Goal: Check status: Check status

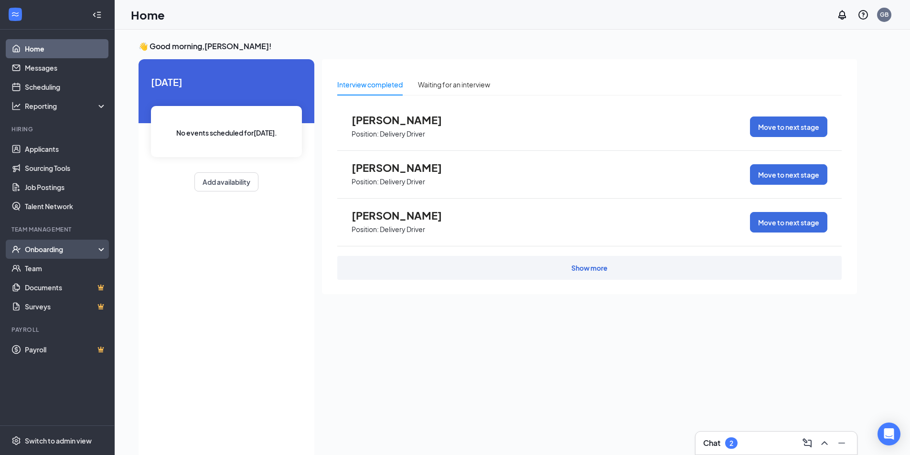
click at [70, 248] on div "Onboarding" at bounding box center [62, 249] width 74 height 10
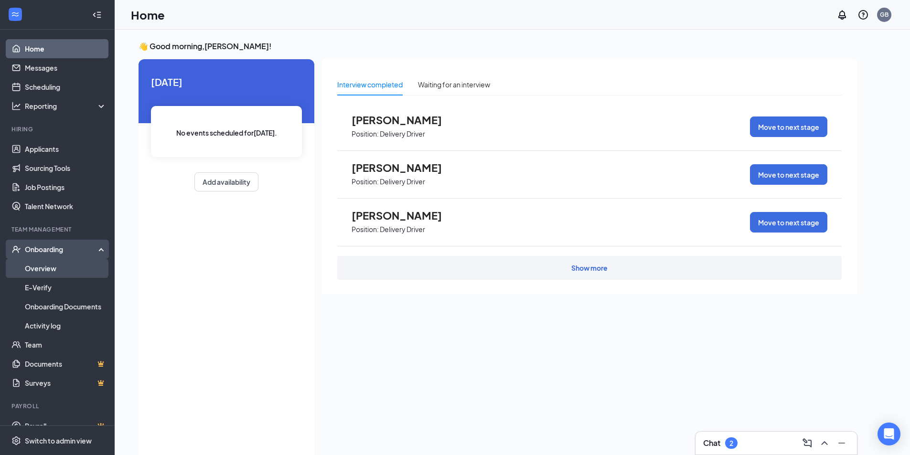
click at [55, 269] on link "Overview" at bounding box center [66, 268] width 82 height 19
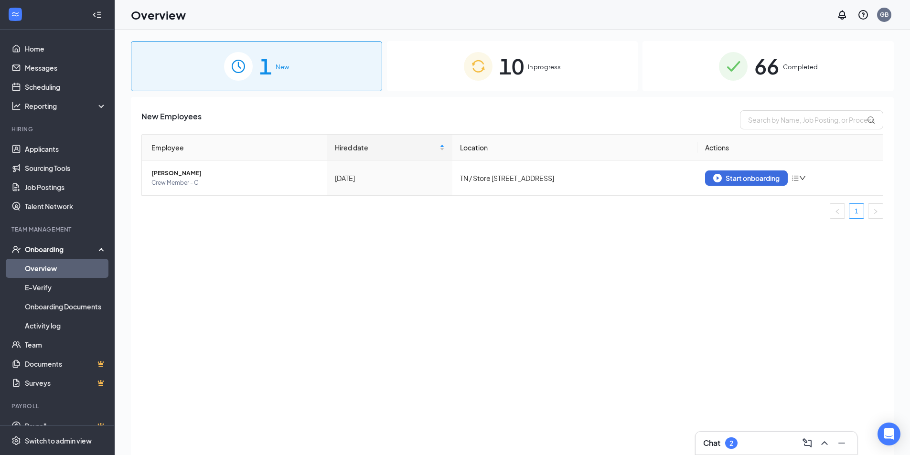
click at [762, 75] on span "66" at bounding box center [766, 66] width 25 height 33
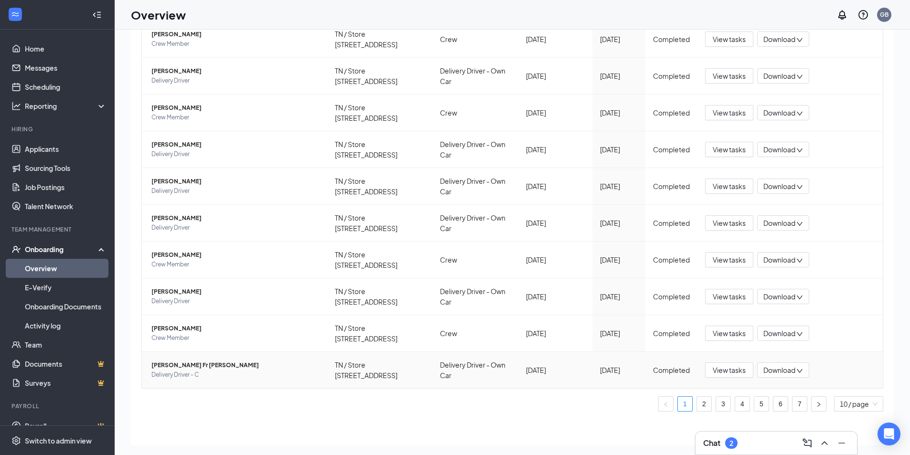
scroll to position [43, 0]
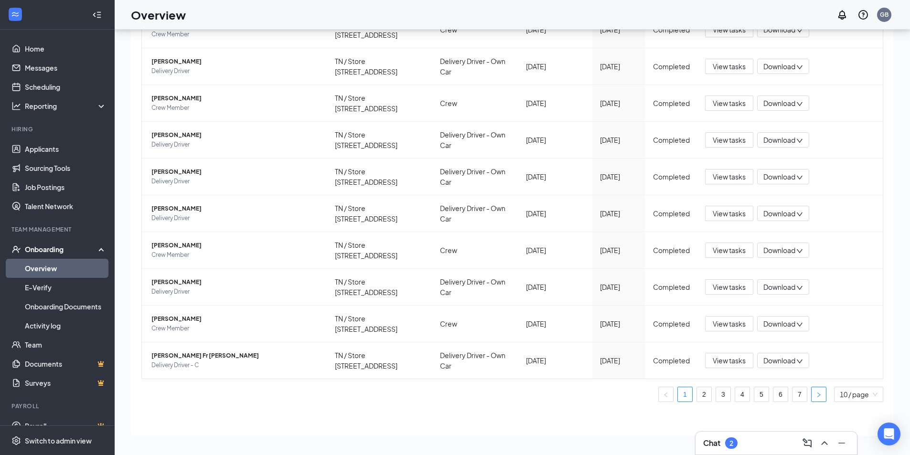
click at [816, 392] on icon "right" at bounding box center [819, 395] width 6 height 6
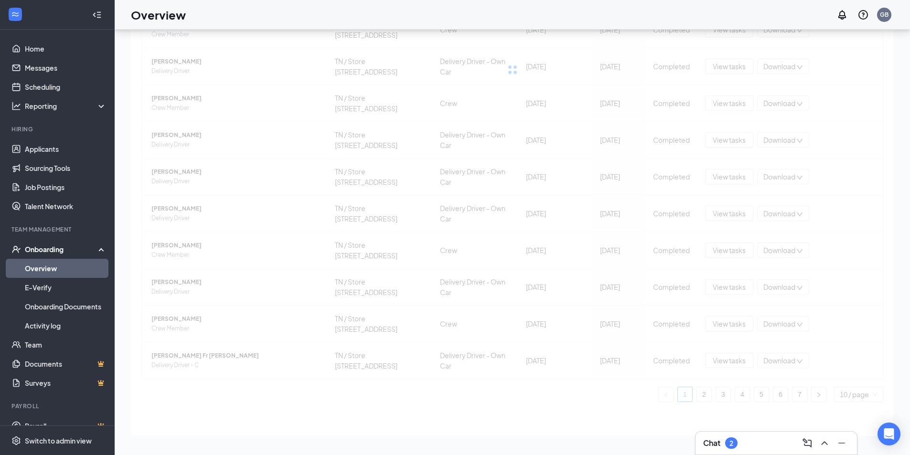
click at [837, 392] on div "Employee Location Process Onboarded date Start Date Status Actions [PERSON_NAME…" at bounding box center [512, 188] width 742 height 428
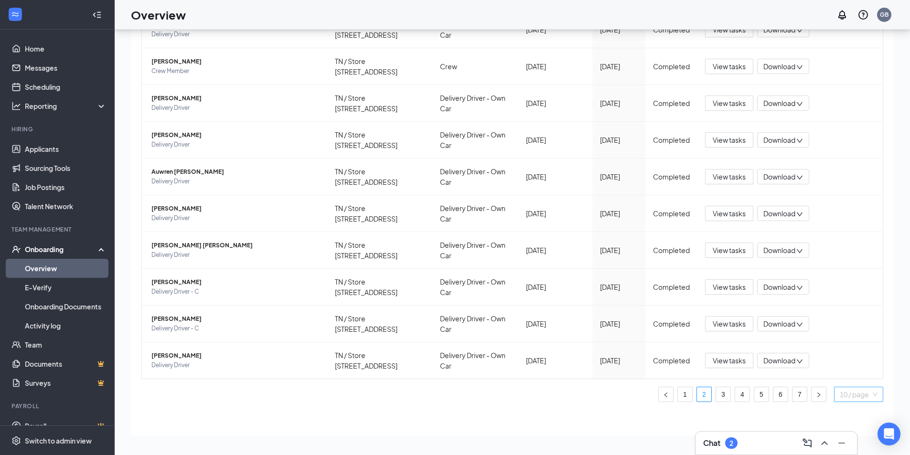
click at [839, 390] on span "10 / page" at bounding box center [858, 394] width 38 height 14
click at [792, 395] on link "7" at bounding box center [799, 394] width 14 height 14
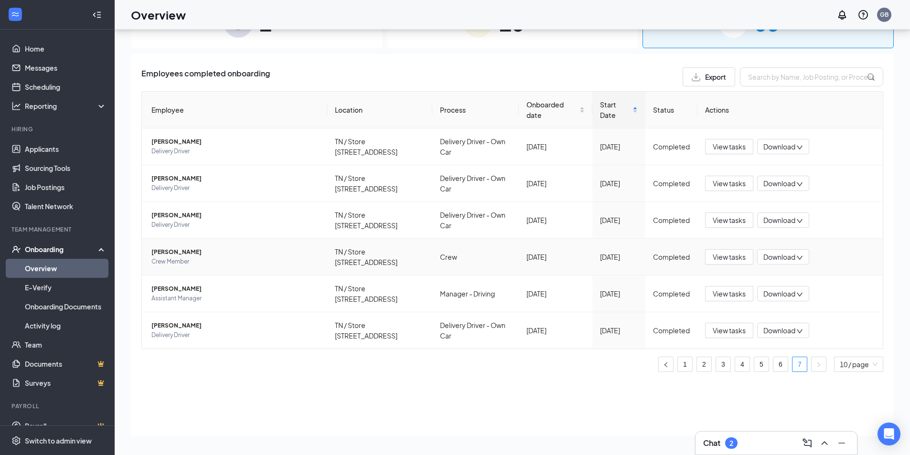
click at [234, 256] on span "[PERSON_NAME]" at bounding box center [235, 252] width 168 height 10
